Goal: Information Seeking & Learning: Find specific fact

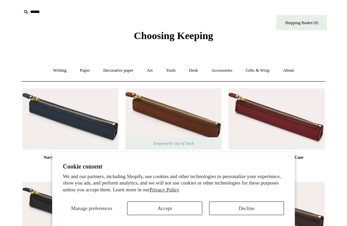
click at [246, 209] on button "Decline" at bounding box center [246, 208] width 75 height 14
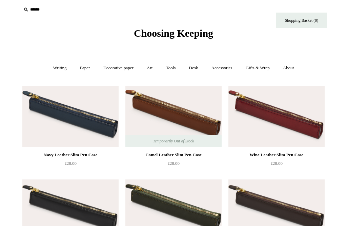
scroll to position [3, 0]
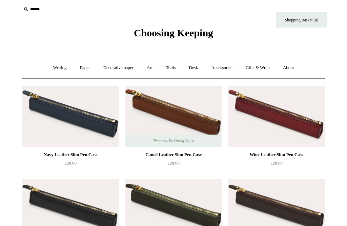
click at [96, 120] on img at bounding box center [70, 115] width 96 height 61
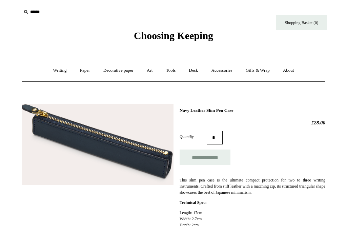
click at [225, 73] on link "Accessories +" at bounding box center [222, 70] width 33 height 18
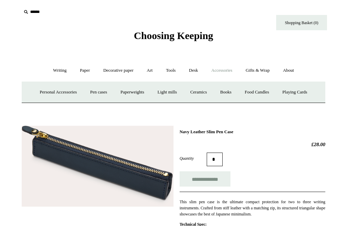
click at [101, 91] on link "Pen cases" at bounding box center [98, 92] width 29 height 18
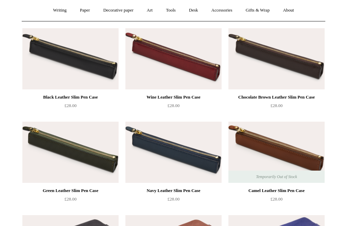
scroll to position [60, 0]
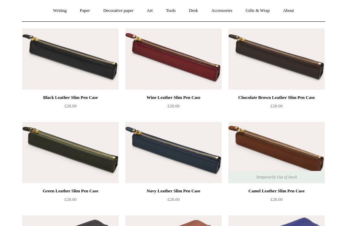
click at [191, 156] on img at bounding box center [173, 152] width 96 height 61
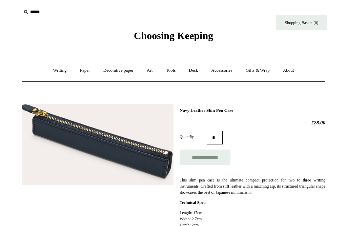
click at [40, 11] on input "text" at bounding box center [62, 12] width 83 height 13
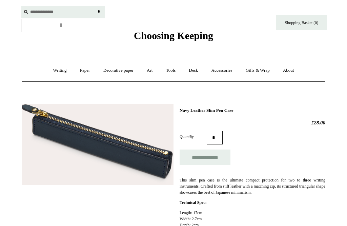
type input "**********"
click at [99, 12] on input "*" at bounding box center [98, 12] width 7 height 12
click at [297, 70] on link "About +" at bounding box center [288, 70] width 23 height 18
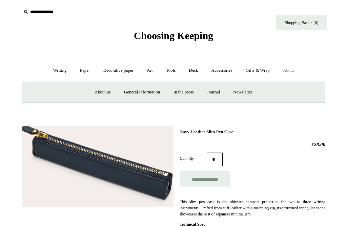
click at [144, 91] on link "General Information" at bounding box center [142, 92] width 48 height 18
click at [298, 67] on link "About -" at bounding box center [288, 70] width 23 height 18
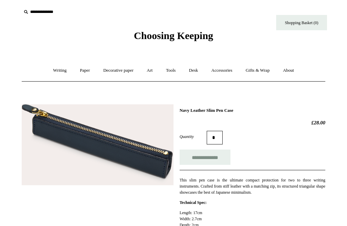
click at [297, 69] on link "About +" at bounding box center [288, 70] width 23 height 18
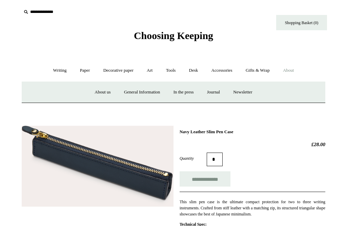
click at [295, 68] on link "About -" at bounding box center [288, 70] width 23 height 18
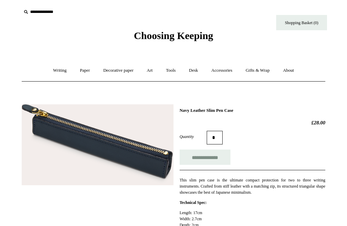
click at [294, 70] on link "About +" at bounding box center [288, 70] width 23 height 18
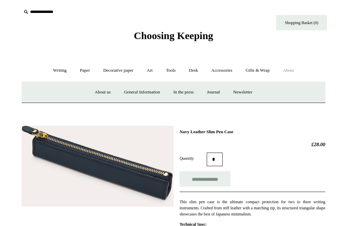
click at [148, 91] on link "General Information" at bounding box center [142, 92] width 48 height 18
